Goal: Check status: Check status

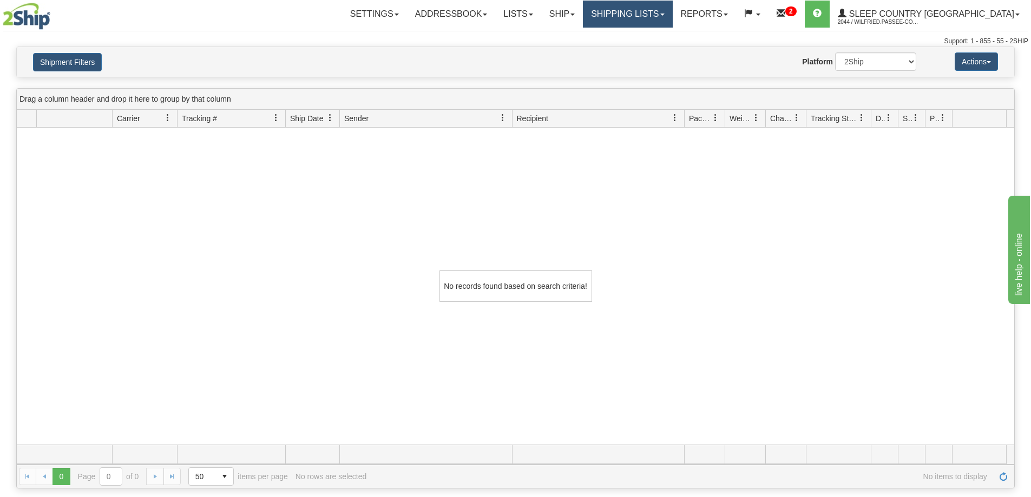
drag, startPoint x: 678, startPoint y: 11, endPoint x: 679, endPoint y: 41, distance: 30.3
click at [672, 12] on link "Shipping lists" at bounding box center [627, 14] width 89 height 27
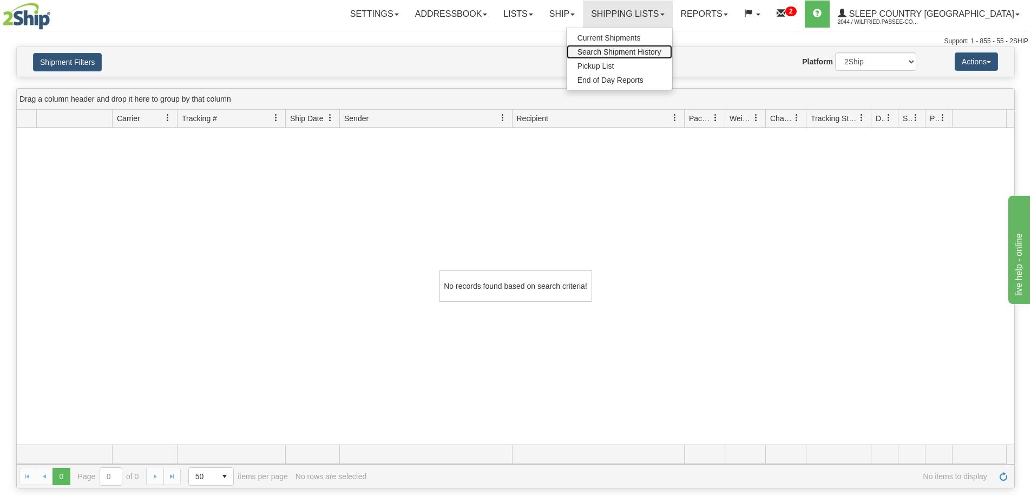
drag, startPoint x: 680, startPoint y: 55, endPoint x: 613, endPoint y: 64, distance: 68.3
click at [662, 55] on span "Search Shipment History" at bounding box center [620, 52] width 84 height 9
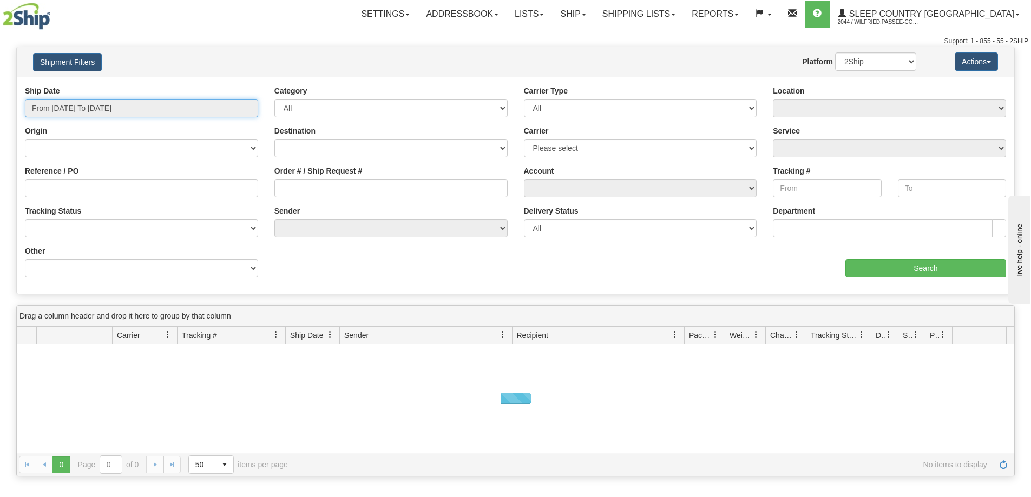
click at [126, 112] on input "From [DATE] To [DATE]" at bounding box center [141, 108] width 233 height 18
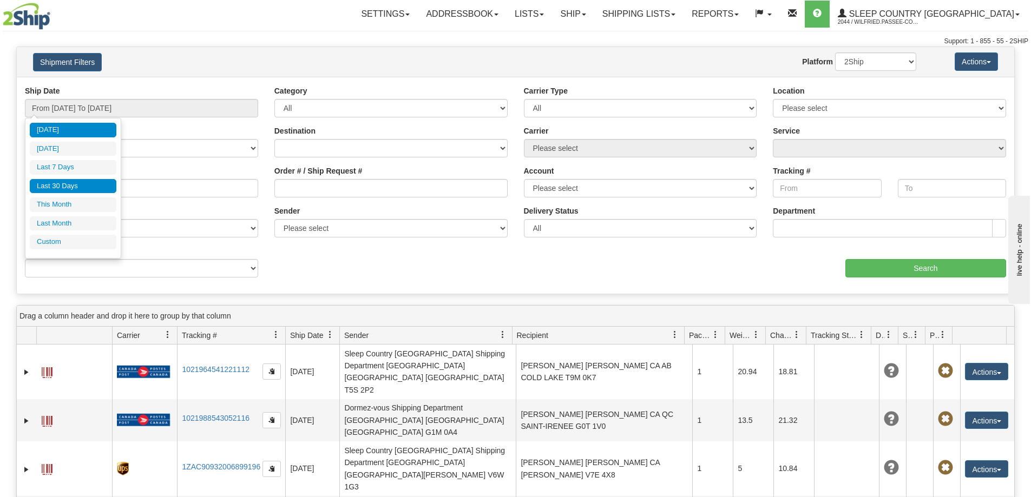
click at [90, 187] on li "Last 30 Days" at bounding box center [73, 186] width 87 height 15
type input "From [DATE] To [DATE]"
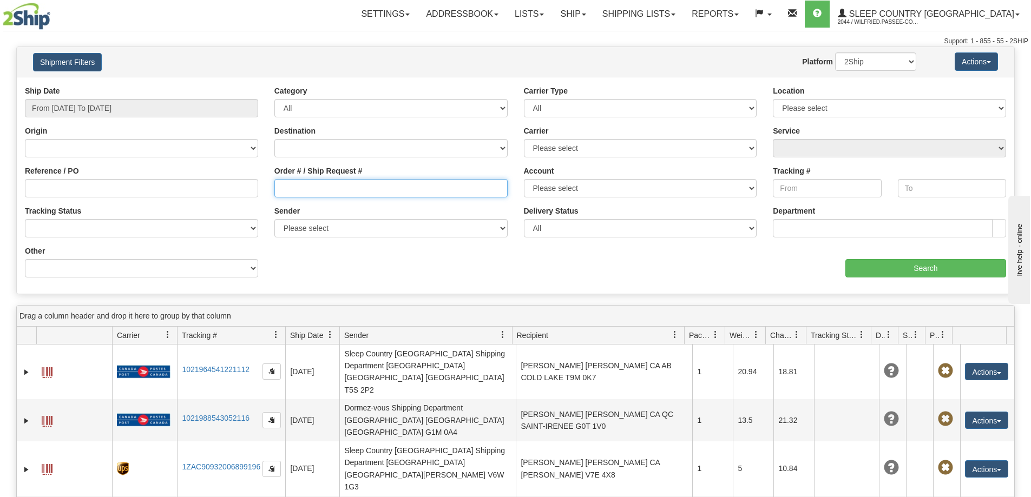
click at [292, 192] on input "Order # / Ship Request #" at bounding box center [390, 188] width 233 height 18
paste input "9002I047422"
type input "9002I047422"
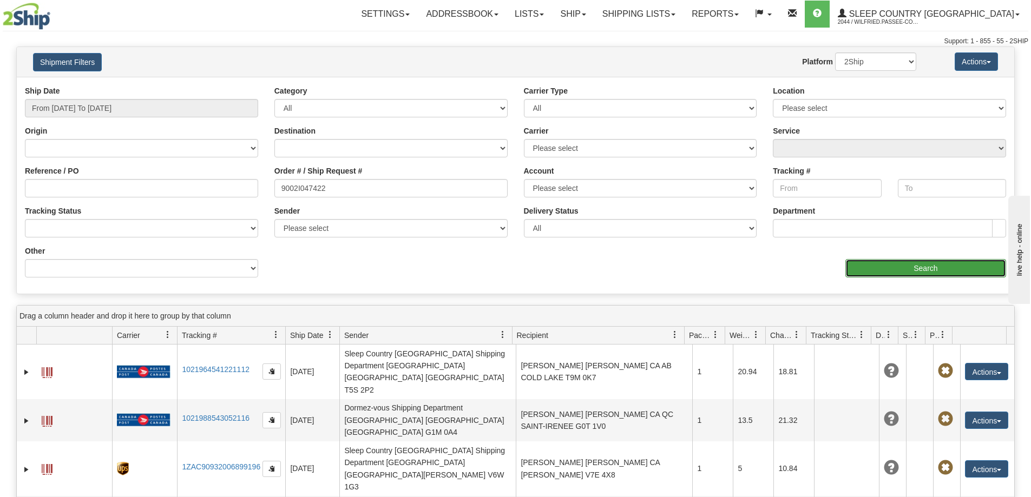
click at [894, 267] on input "Search" at bounding box center [926, 268] width 161 height 18
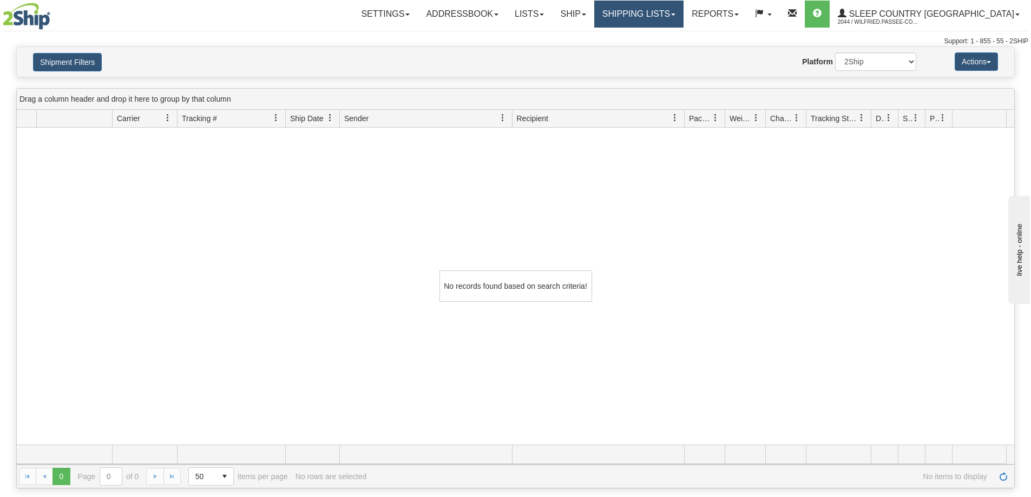
click at [676, 14] on link "Shipping lists" at bounding box center [638, 14] width 89 height 27
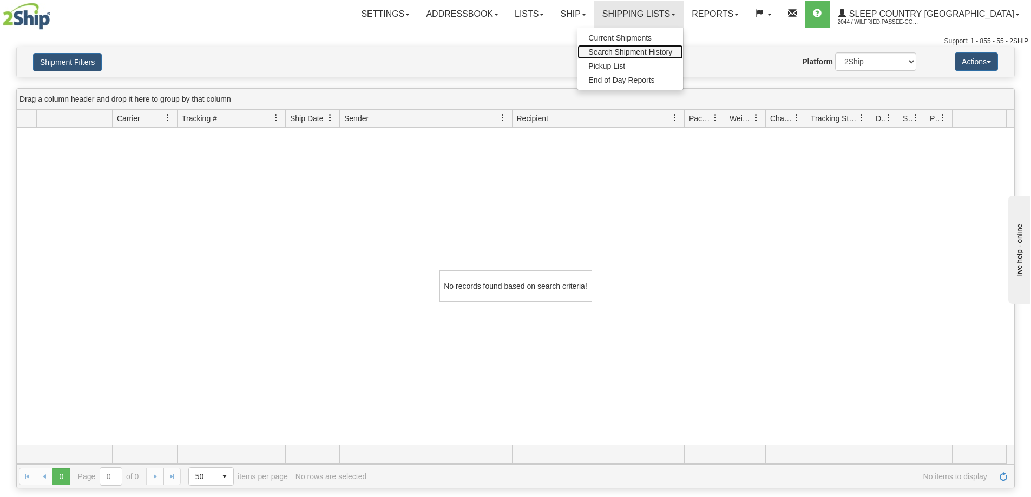
click at [672, 51] on span "Search Shipment History" at bounding box center [630, 52] width 84 height 9
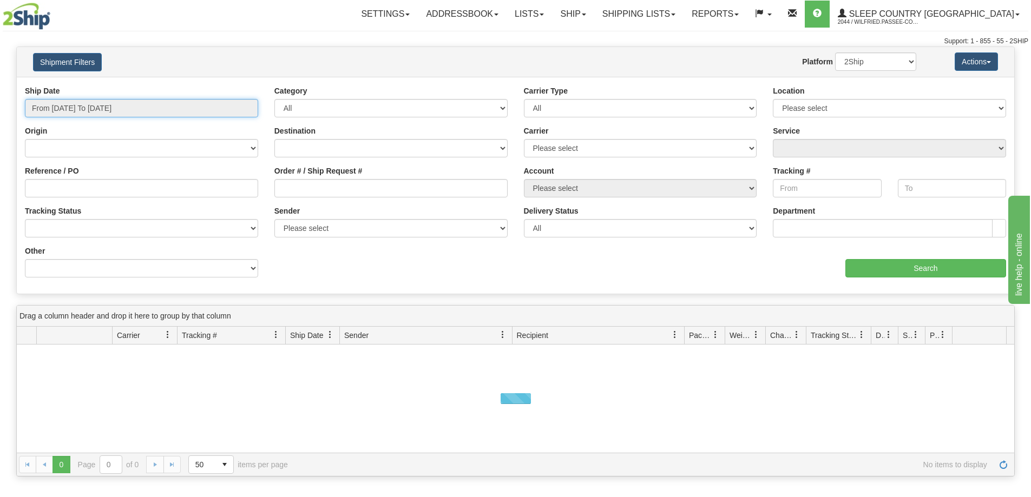
click at [94, 106] on input "From [DATE] To [DATE]" at bounding box center [141, 108] width 233 height 18
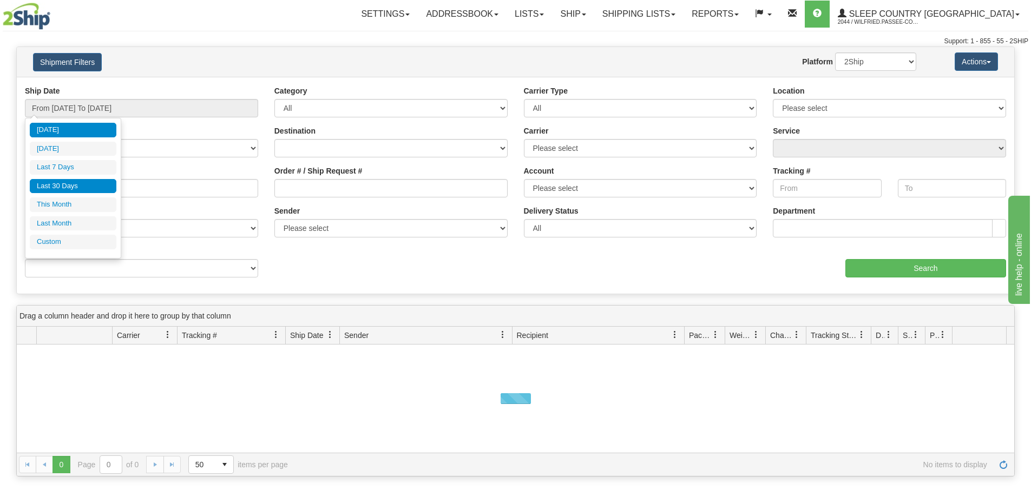
click at [74, 182] on li "Last 30 Days" at bounding box center [73, 186] width 87 height 15
type input "From [DATE] To [DATE]"
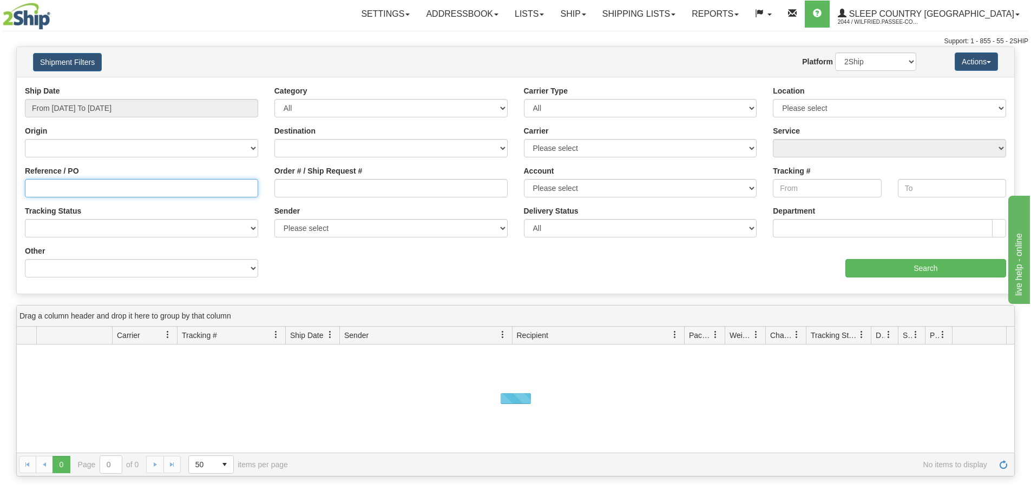
click at [161, 180] on input "Reference / PO" at bounding box center [141, 188] width 233 height 18
paste input "9002I047422"
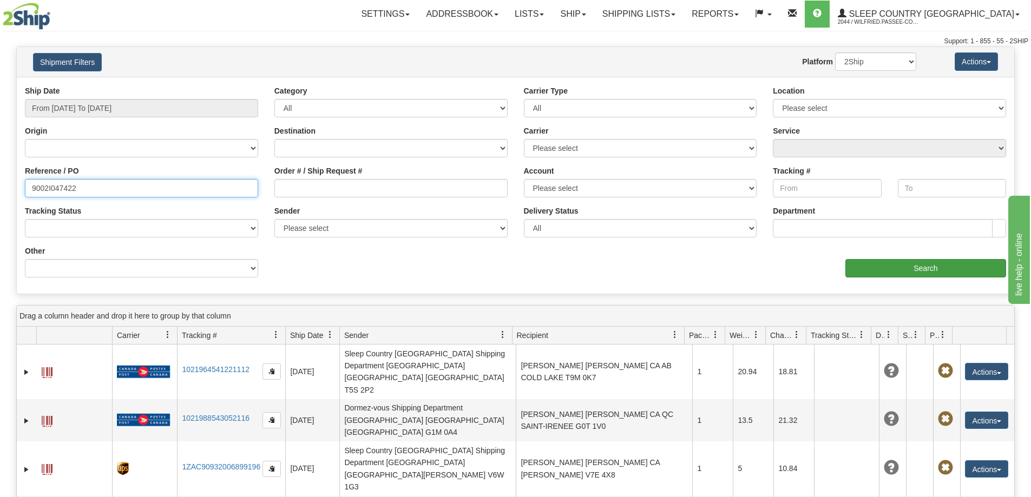
type input "9002I047422"
click at [851, 271] on input "Search" at bounding box center [926, 268] width 161 height 18
